Goal: Information Seeking & Learning: Understand process/instructions

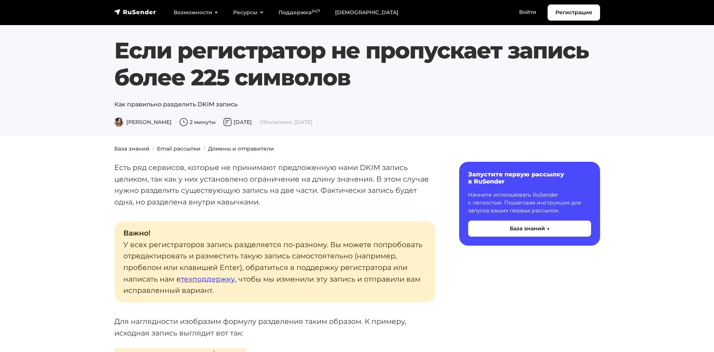
scroll to position [375, 0]
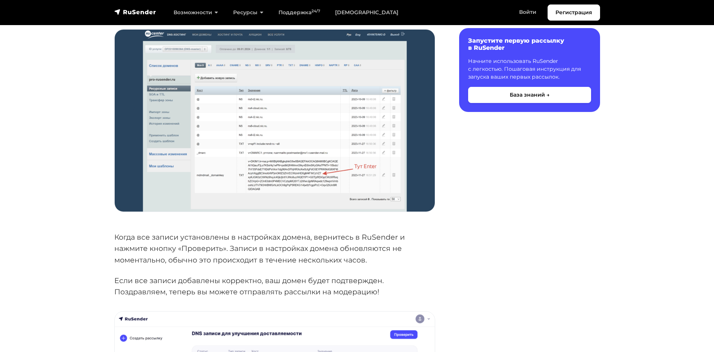
scroll to position [825, 0]
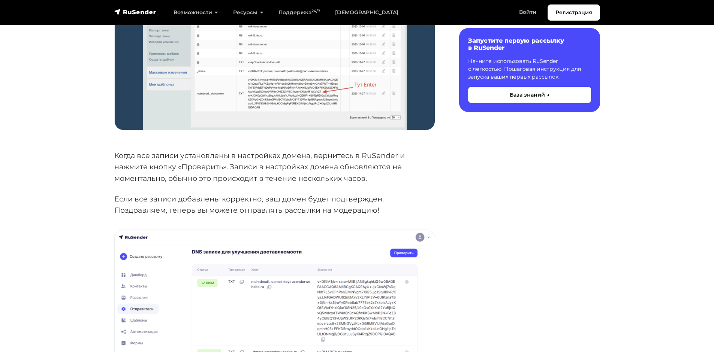
click at [377, 166] on p "Когда все записи установлены в настройках домена, вернитесь в RuSender и нажмит…" at bounding box center [274, 167] width 321 height 34
click at [423, 172] on p "Когда все записи установлены в настройках домена, вернитесь в RuSender и нажмит…" at bounding box center [274, 167] width 321 height 34
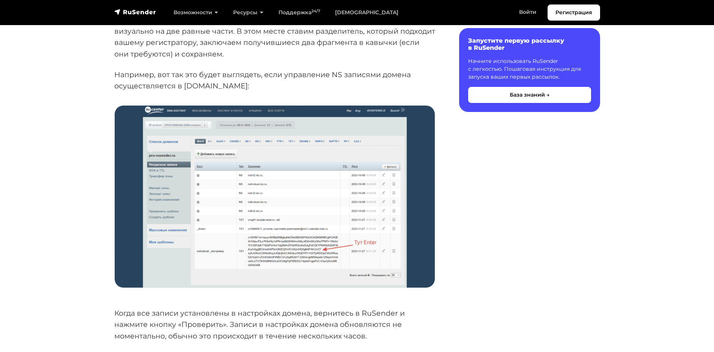
scroll to position [600, 0]
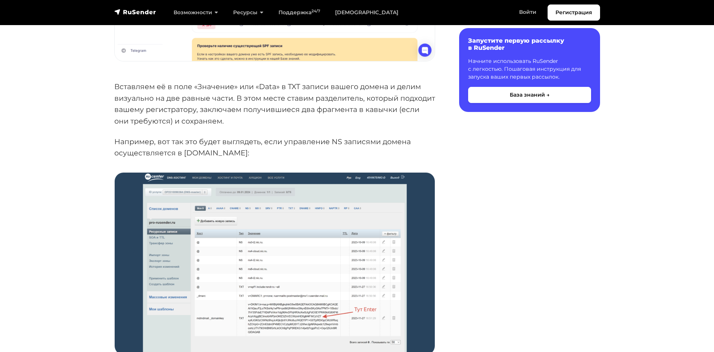
click at [314, 143] on p "Например, вот так это будет выглядеть, если управление NS записями домена осуще…" at bounding box center [274, 147] width 321 height 23
click at [294, 124] on p "Вставляем её в поле «Значение» или «Data» в TXT записи вашего домена и делим ви…" at bounding box center [274, 104] width 321 height 46
click at [252, 122] on p "Вставляем её в поле «Значение» или «Data» в TXT записи вашего домена и делим ви…" at bounding box center [274, 104] width 321 height 46
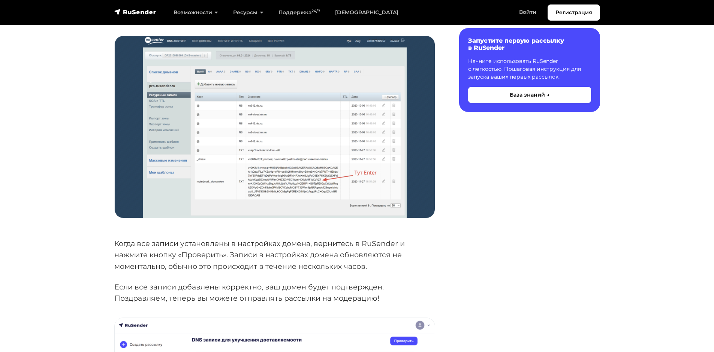
scroll to position [750, 0]
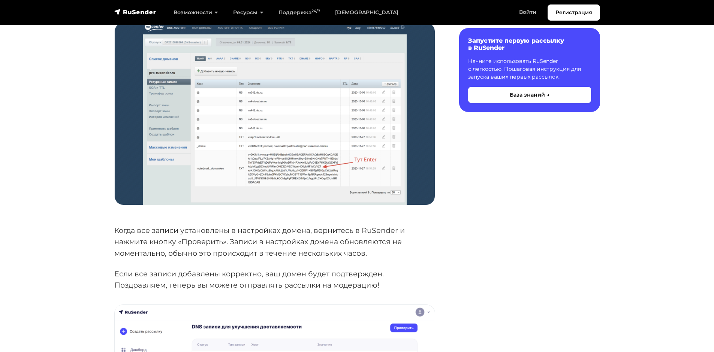
click at [351, 160] on img at bounding box center [275, 114] width 320 height 182
click at [503, 238] on div "Содержание Запустите первую рассылку в RuSender Начните использовать RuSender с…" at bounding box center [522, 24] width 165 height 1225
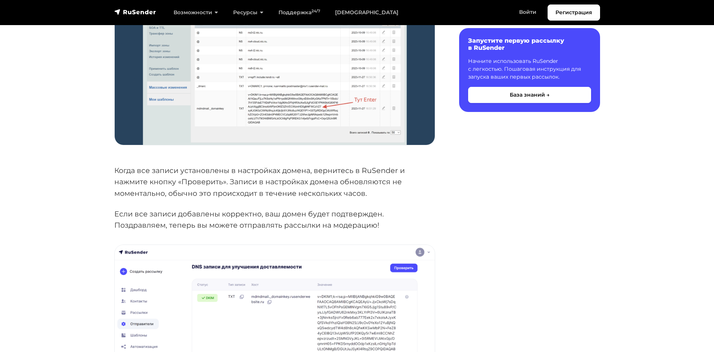
scroll to position [752, 0]
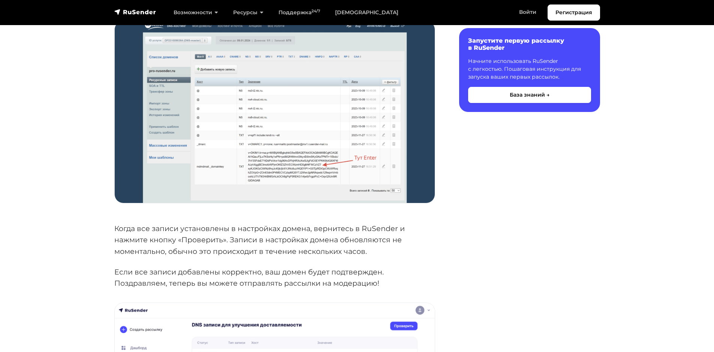
click at [468, 171] on div "Содержание Запустите первую рассылку в RuSender Начните использовать RuSender с…" at bounding box center [522, 22] width 165 height 1225
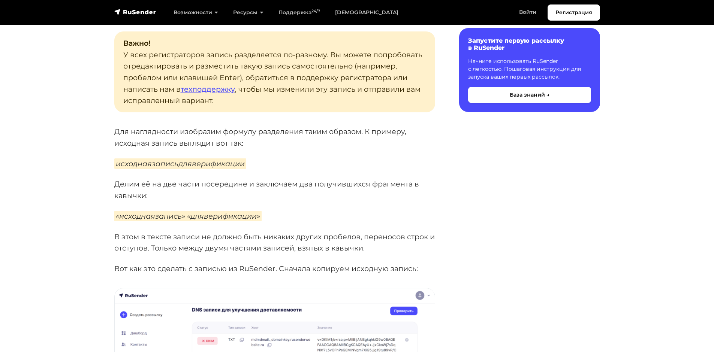
scroll to position [189, 0]
click at [289, 168] on p "исходнаязаписьдляверификации" at bounding box center [274, 165] width 321 height 12
click at [381, 187] on p "Делим её на две части посередине и заключаем два получившихся фрагмента в кавыч…" at bounding box center [274, 190] width 321 height 23
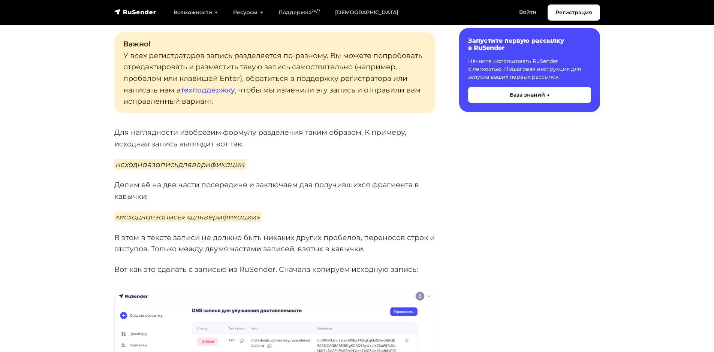
click at [397, 213] on p "«исходнаязапись» «дляверификации»" at bounding box center [274, 217] width 321 height 12
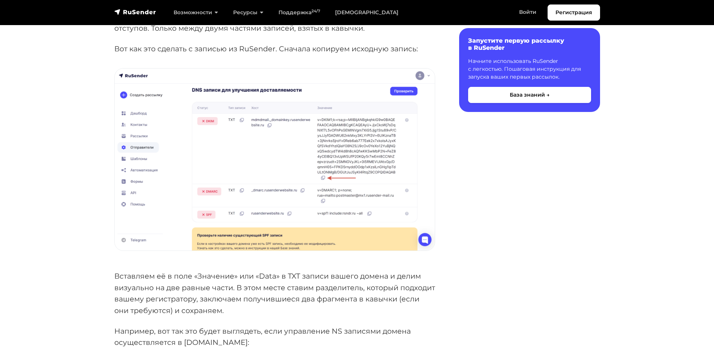
scroll to position [414, 0]
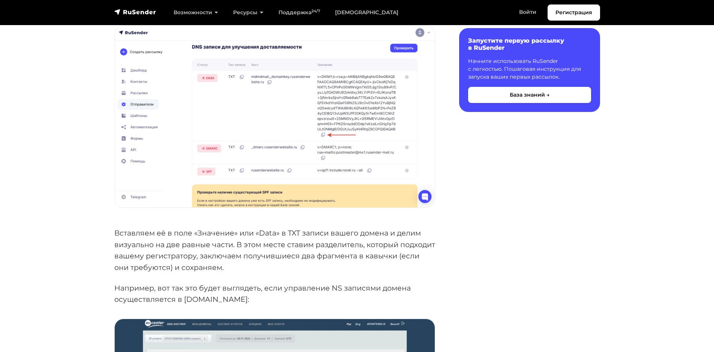
scroll to position [564, 0]
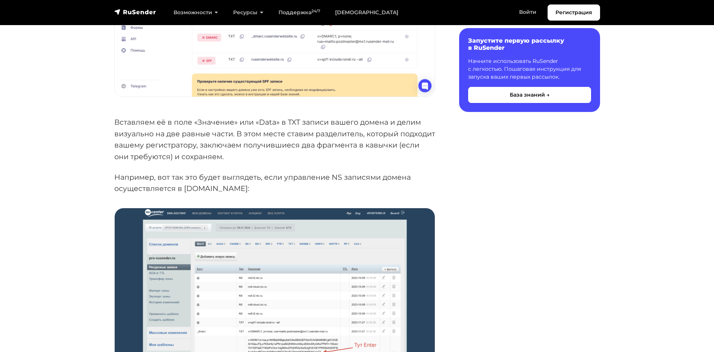
click at [527, 242] on div "Содержание Запустите первую рассылку в RuSender Начните использовать RuSender с…" at bounding box center [522, 210] width 165 height 1225
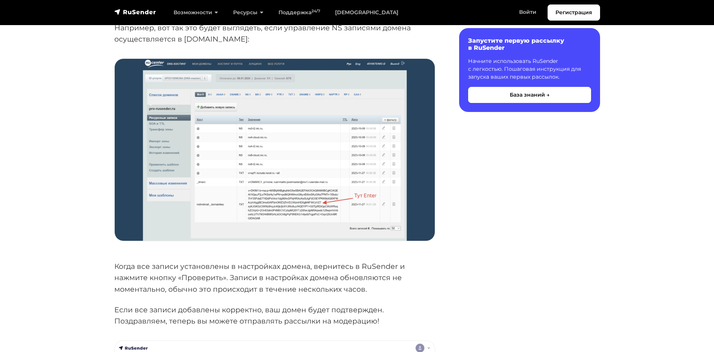
scroll to position [714, 0]
click at [519, 229] on div "Содержание Запустите первую рассылку в RuSender Начните использовать RuSender с…" at bounding box center [522, 60] width 165 height 1225
